Goal: Navigation & Orientation: Find specific page/section

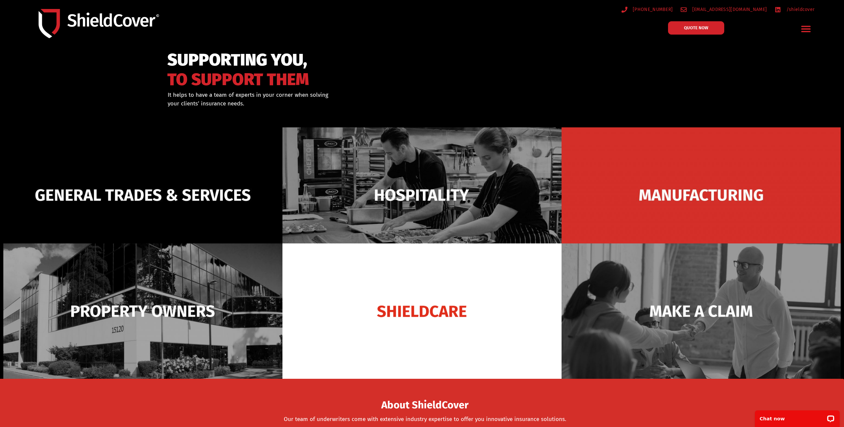
click at [808, 31] on icon "Menu Toggle" at bounding box center [806, 29] width 10 height 10
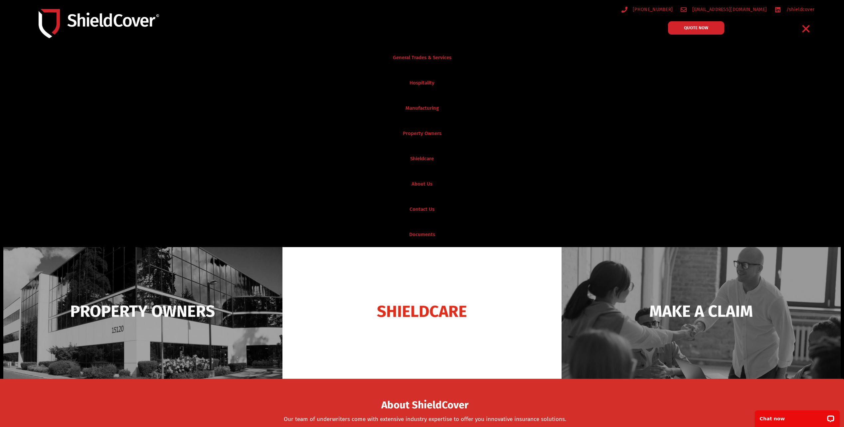
click at [808, 31] on icon "Menu Toggle" at bounding box center [805, 28] width 7 height 7
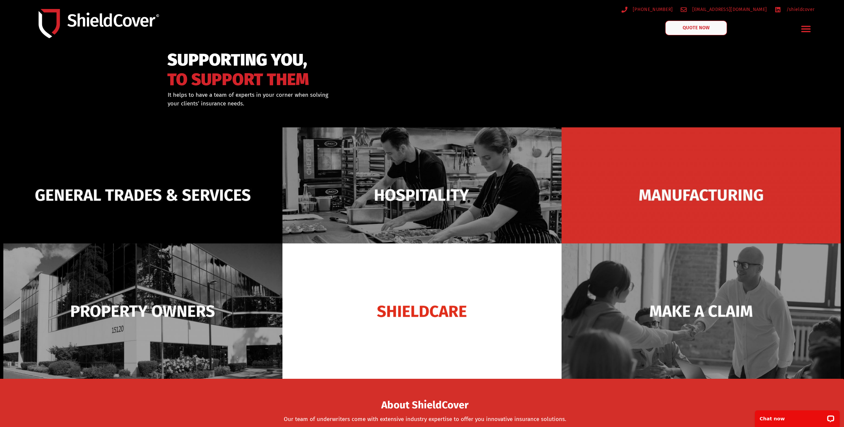
click at [714, 30] on link "QUOTE NOW" at bounding box center [696, 28] width 62 height 15
click at [801, 29] on icon "Menu Toggle" at bounding box center [806, 29] width 10 height 10
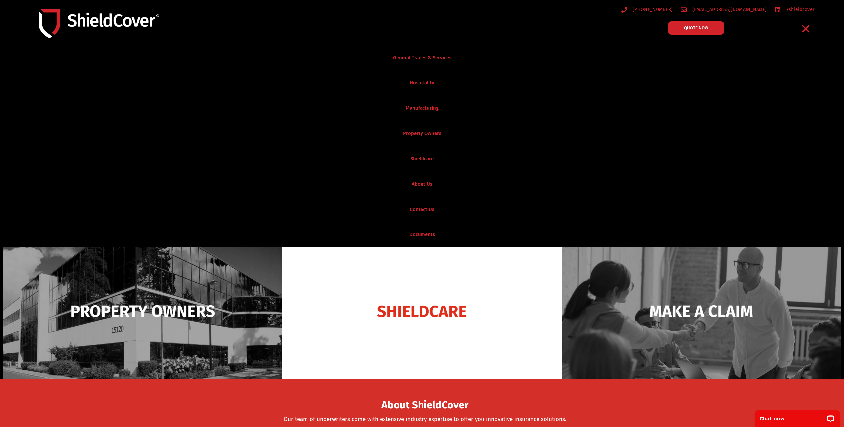
click at [807, 27] on icon "Menu Toggle" at bounding box center [805, 28] width 7 height 7
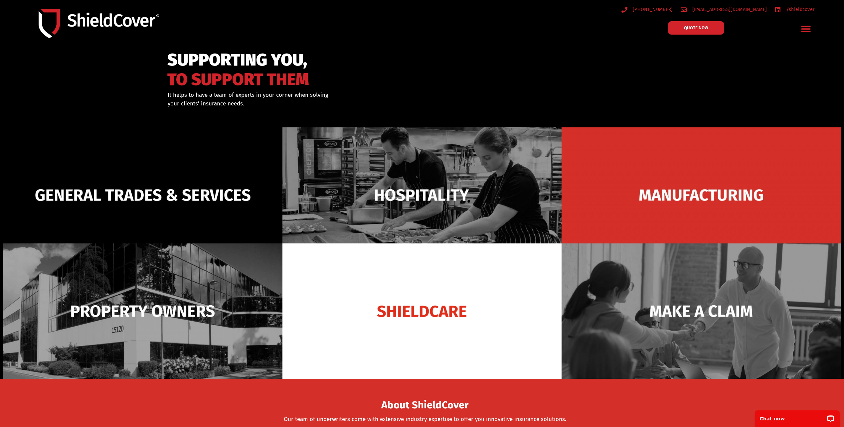
click at [801, 28] on icon "Menu Toggle" at bounding box center [806, 29] width 10 height 10
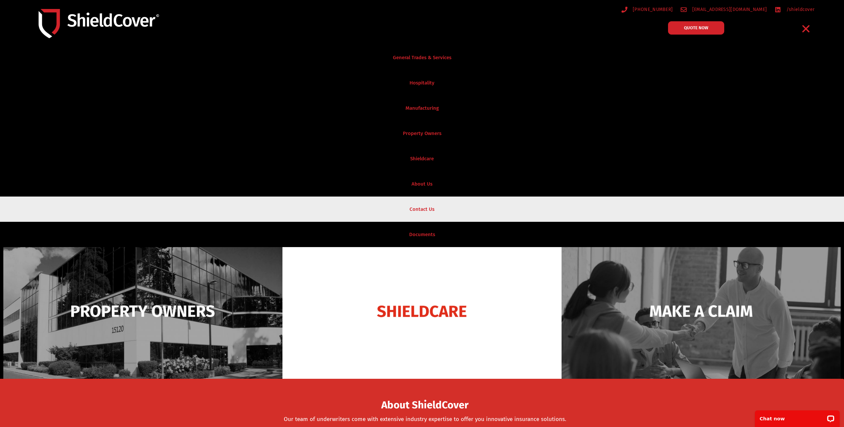
click at [447, 200] on link "Contact Us" at bounding box center [422, 209] width 844 height 25
